Goal: Navigation & Orientation: Understand site structure

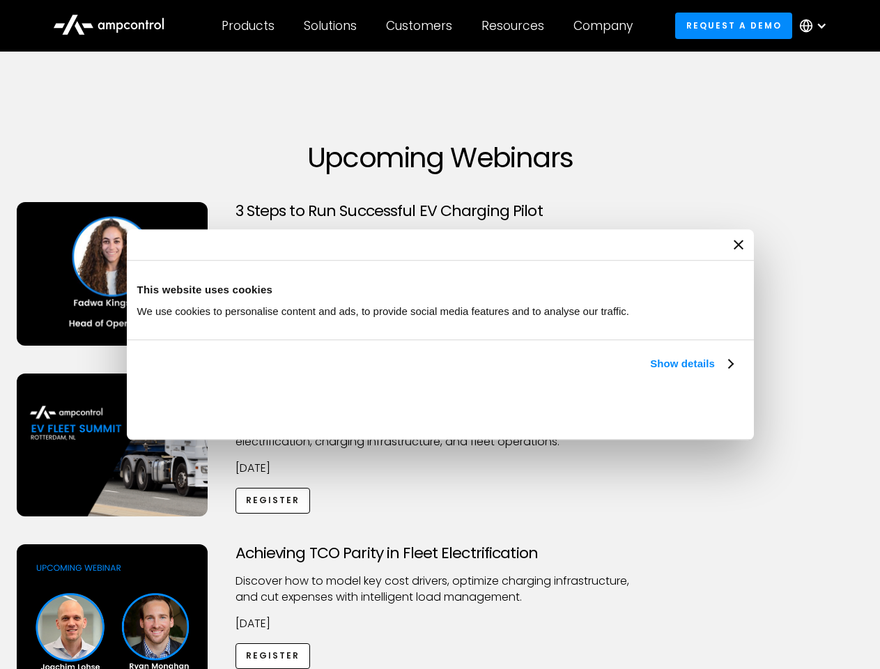
click at [650, 372] on link "Show details" at bounding box center [691, 364] width 82 height 17
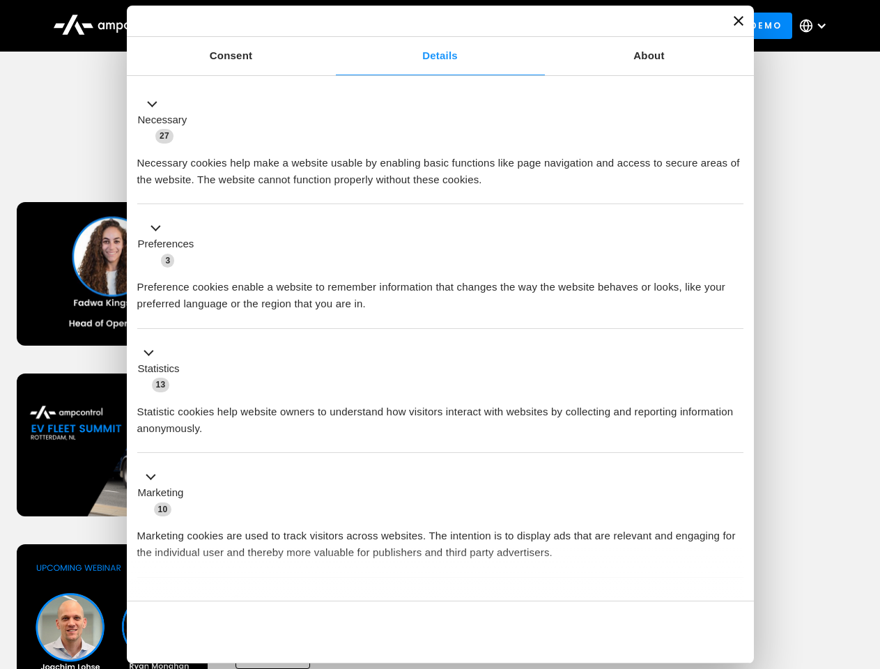
click at [735, 188] on div "Necessary cookies help make a website usable by enabling basic functions like p…" at bounding box center [440, 166] width 606 height 44
click at [865, 562] on div "Achieving TCO Parity in Fleet Electrification Discover how to model key cost dr…" at bounding box center [441, 653] width 876 height 219
click at [429, 26] on div "Customers" at bounding box center [419, 25] width 66 height 15
click at [247, 26] on div "Products" at bounding box center [248, 25] width 53 height 15
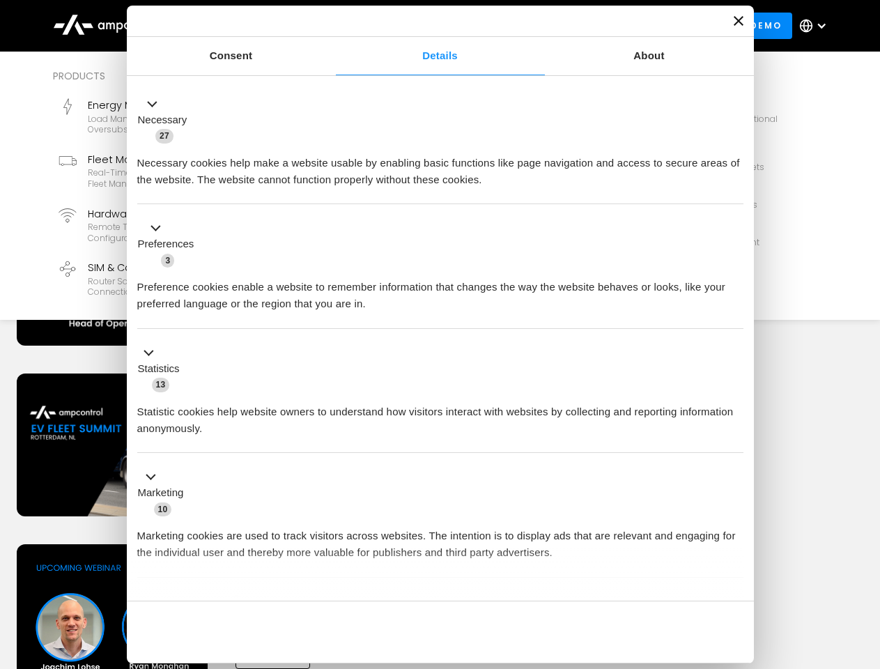
click at [331, 26] on div "Solutions" at bounding box center [330, 25] width 53 height 15
click at [422, 26] on div "Customers" at bounding box center [419, 25] width 66 height 15
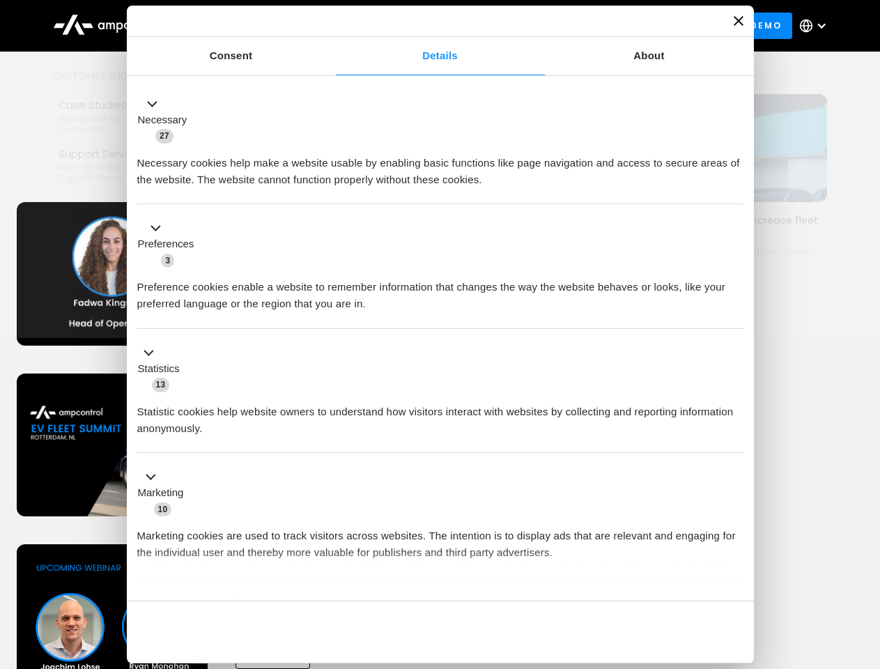
click at [516, 26] on div "Resources" at bounding box center [513, 25] width 63 height 15
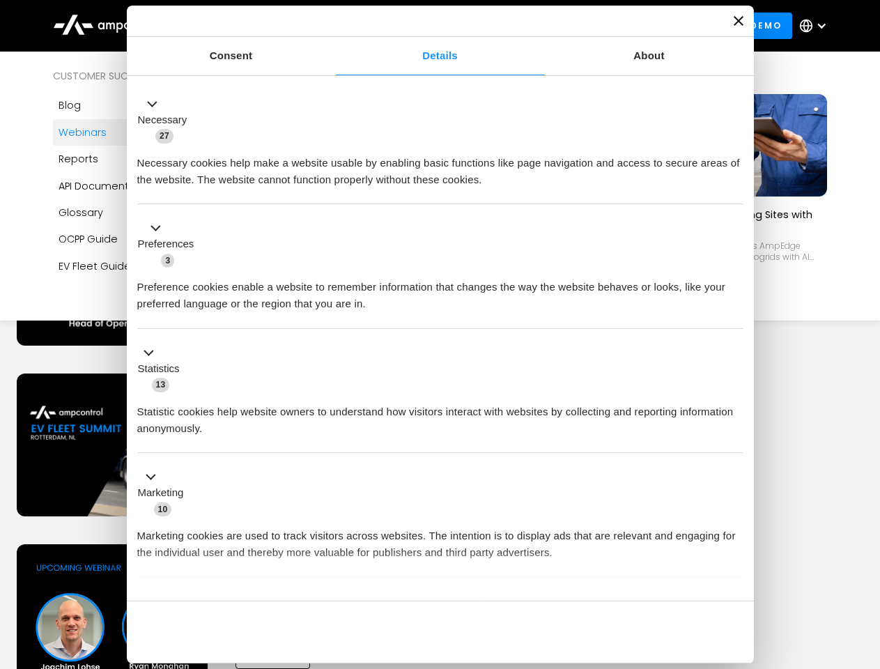
click at [608, 26] on div "Company" at bounding box center [603, 25] width 59 height 15
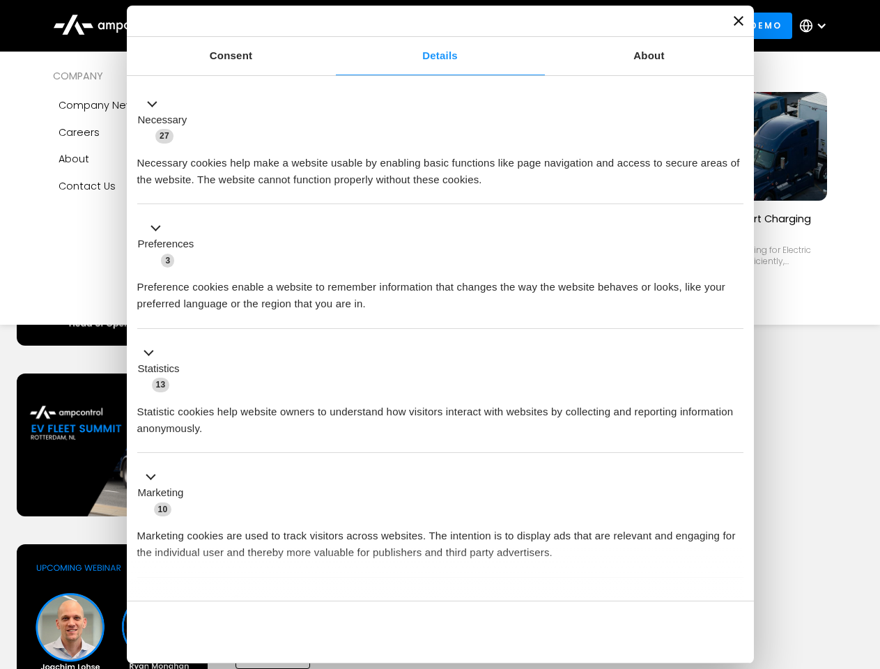
click at [817, 26] on div at bounding box center [821, 25] width 11 height 11
